Goal: Find specific page/section: Find specific page/section

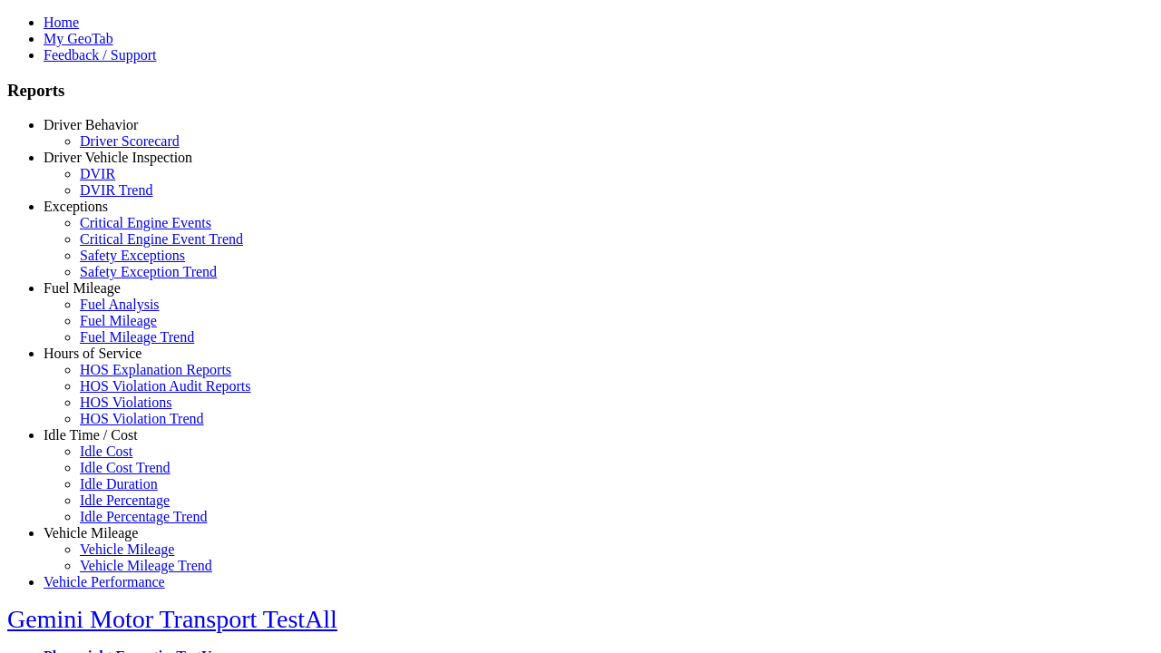
click at [104, 296] on link "Fuel Mileage" at bounding box center [82, 287] width 77 height 15
click at [118, 312] on link "Fuel Analysis" at bounding box center [120, 304] width 80 height 15
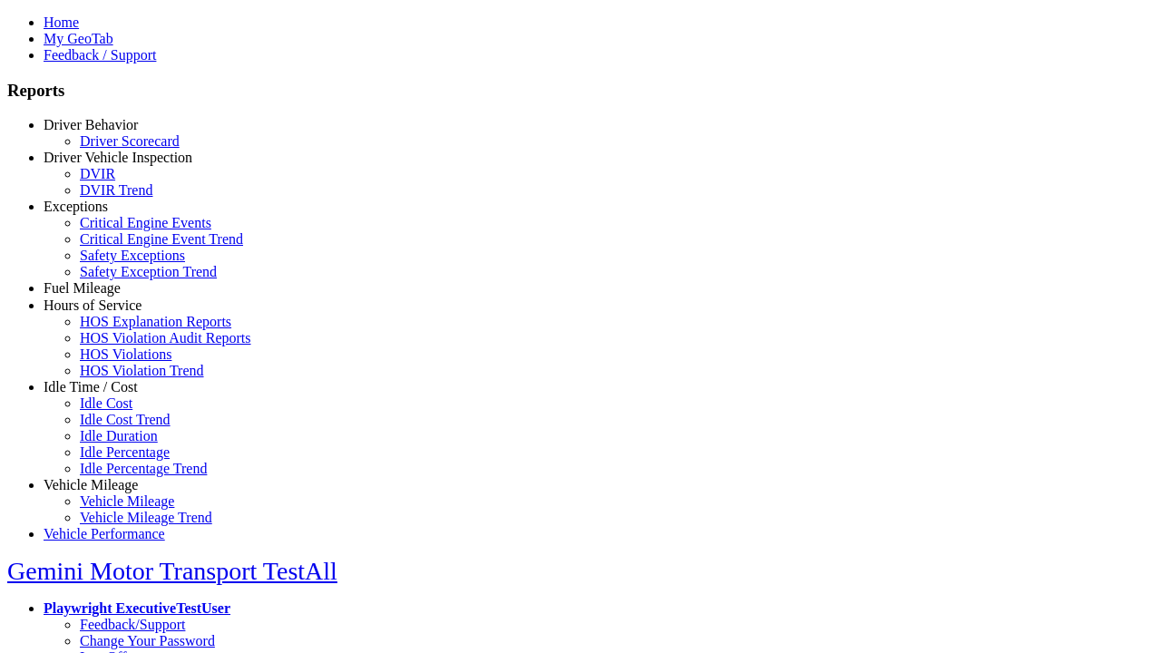
select select "**********"
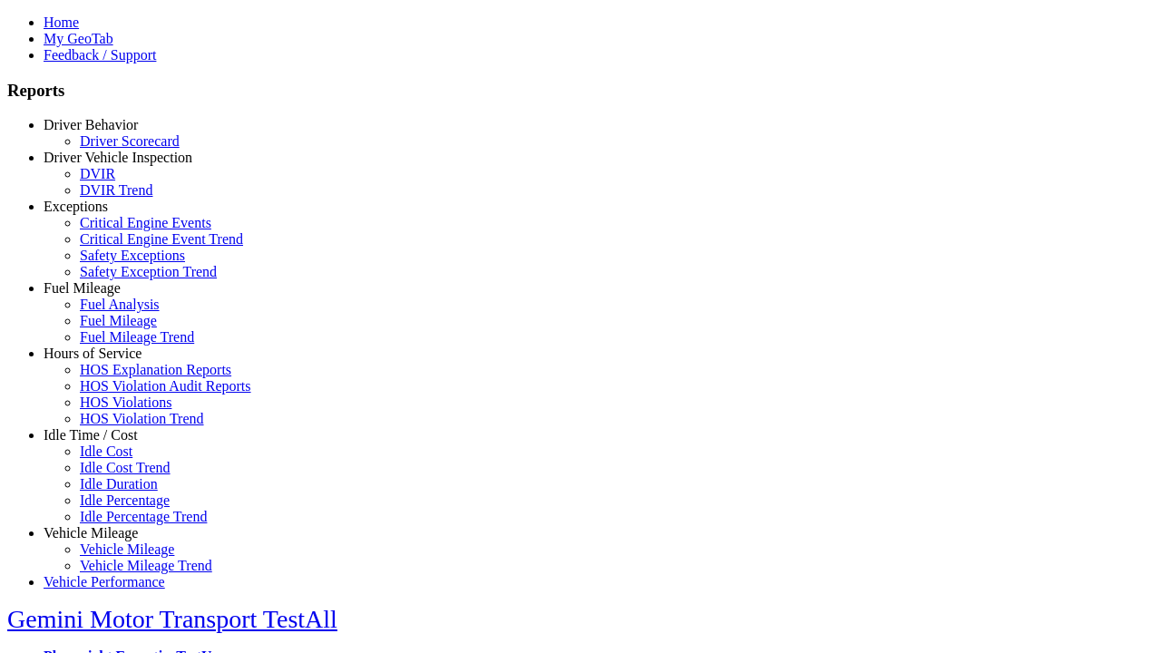
type input "**********"
